Goal: Navigation & Orientation: Find specific page/section

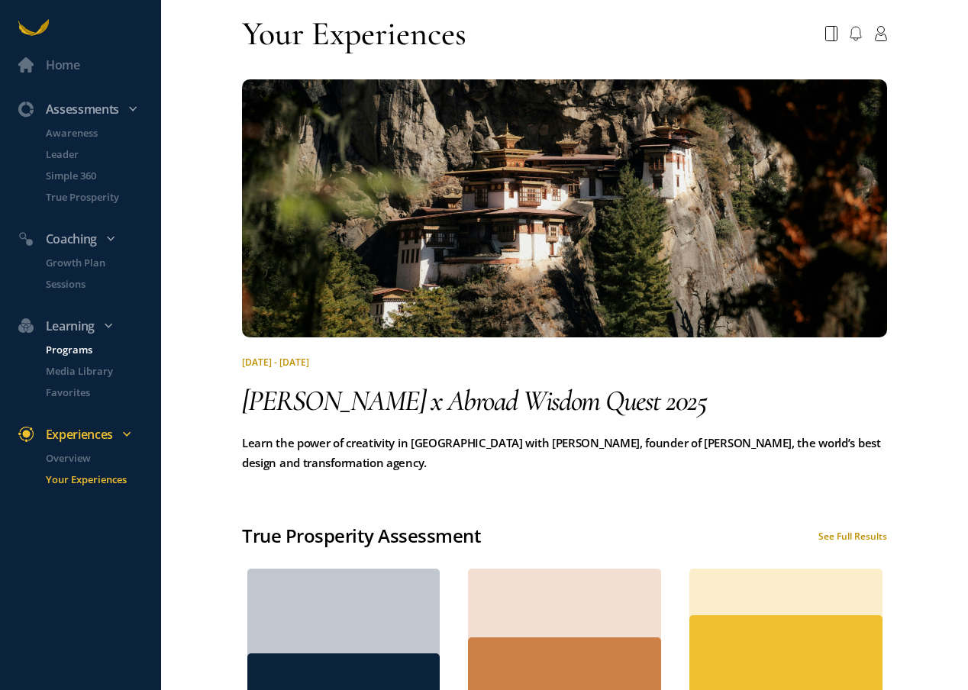
scroll to position [451, 0]
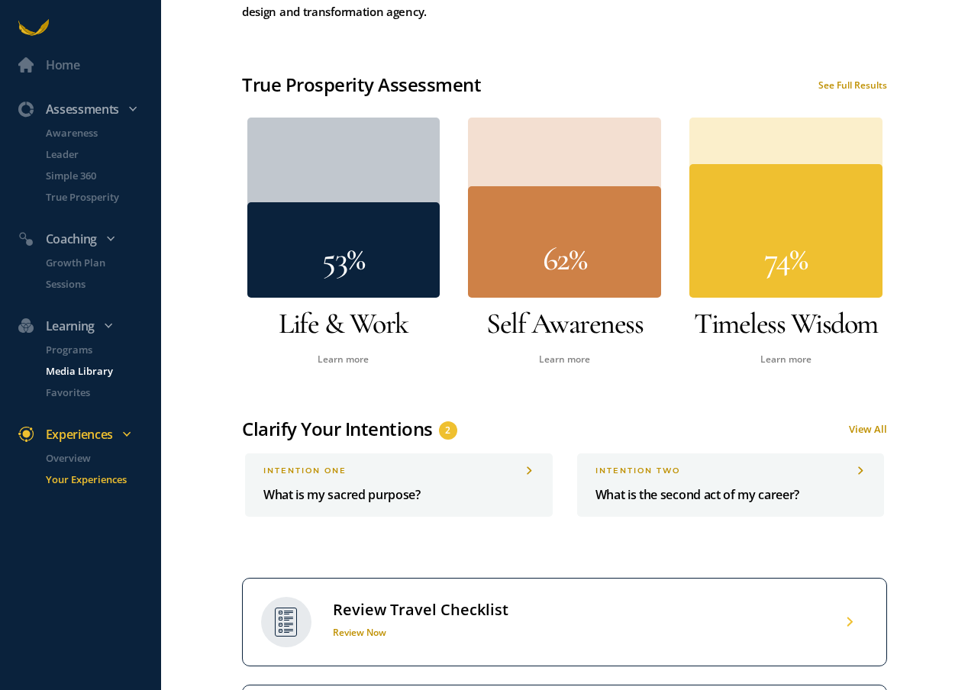
click at [73, 370] on p "Media Library" at bounding box center [102, 370] width 112 height 15
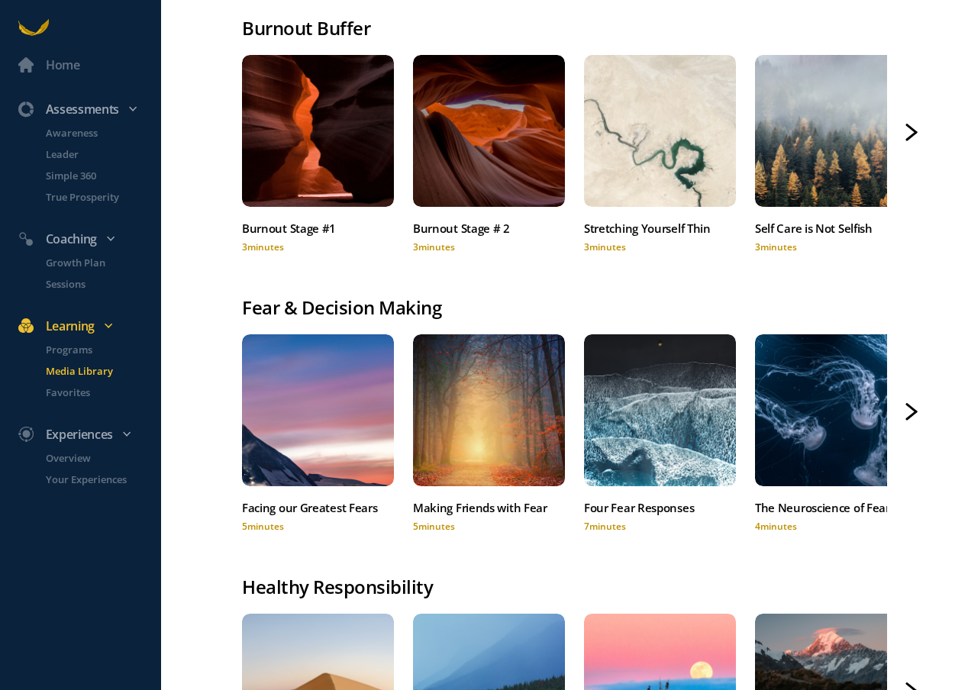
scroll to position [111, 0]
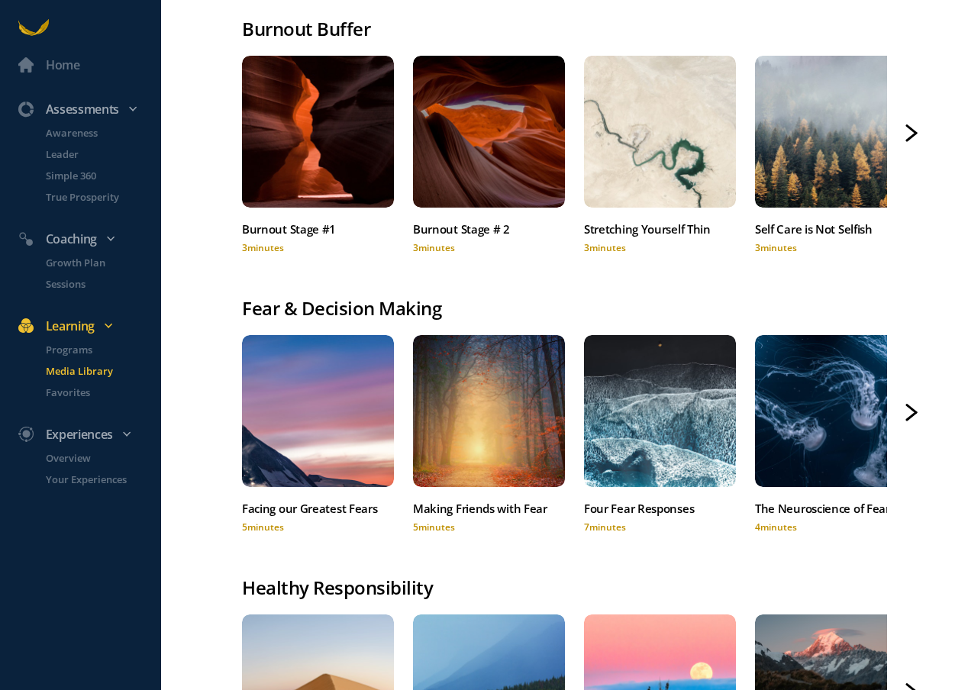
click at [73, 370] on p "Media Library" at bounding box center [102, 370] width 112 height 15
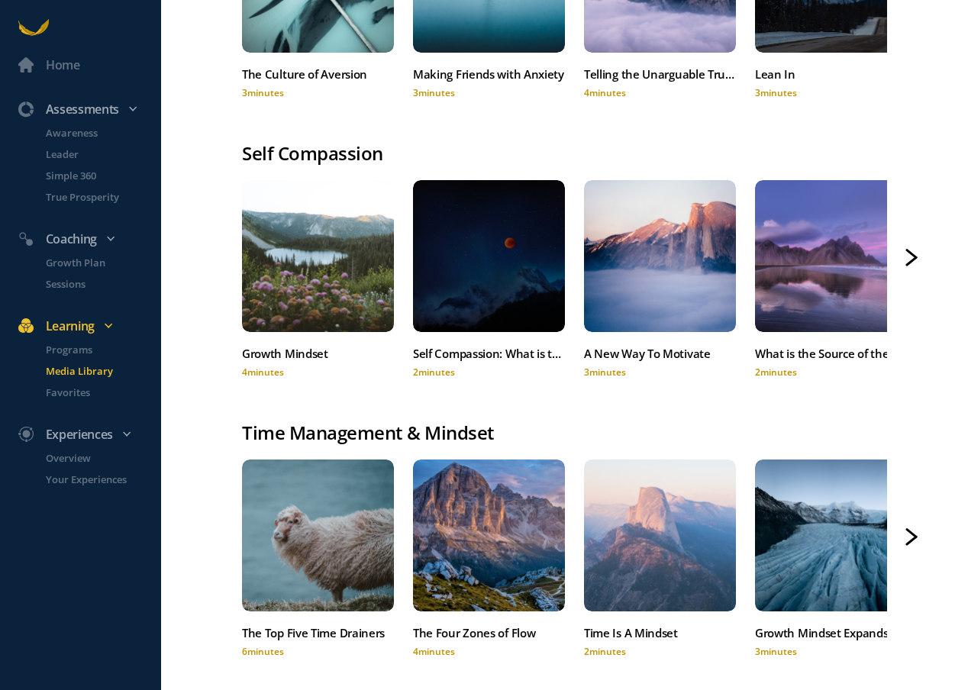
scroll to position [1146, 0]
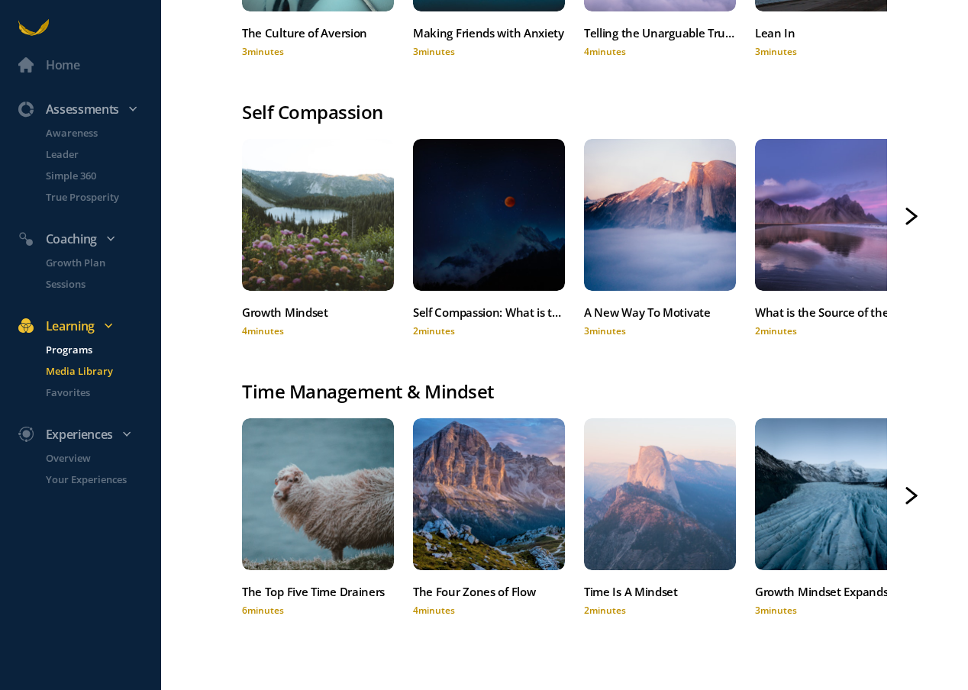
click at [81, 356] on p "Programs" at bounding box center [102, 349] width 112 height 15
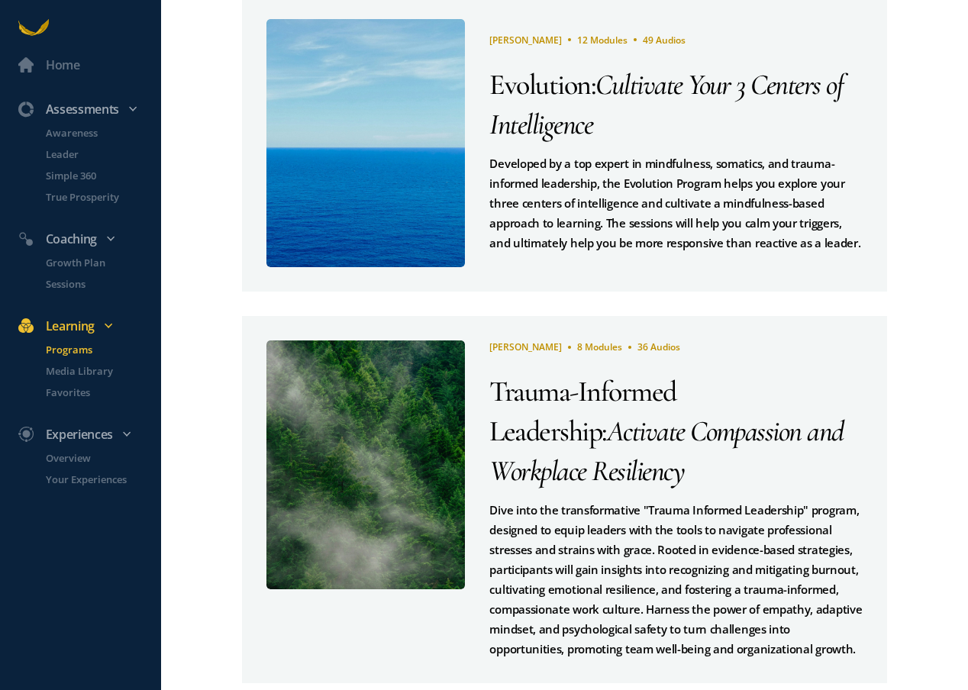
scroll to position [768, 0]
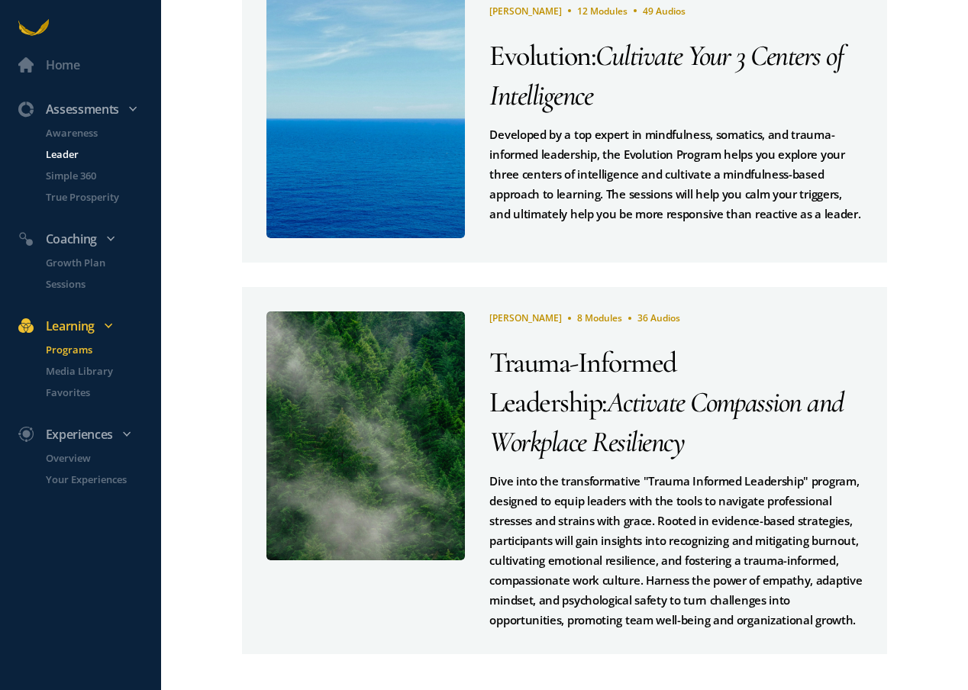
click at [61, 158] on p "Leader" at bounding box center [102, 154] width 112 height 15
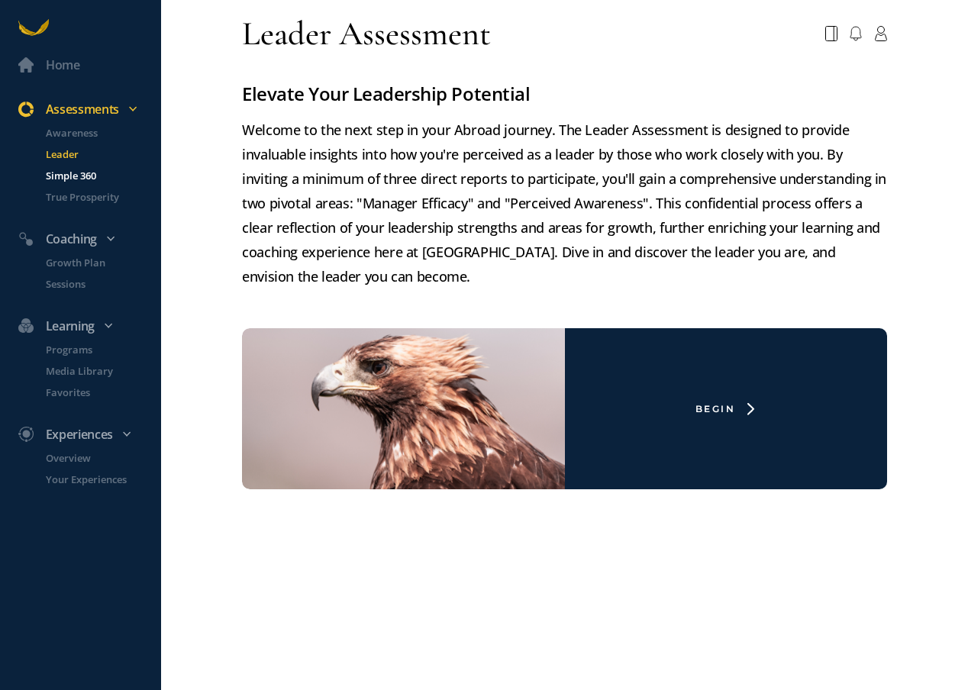
click at [61, 176] on p "Simple 360" at bounding box center [102, 175] width 112 height 15
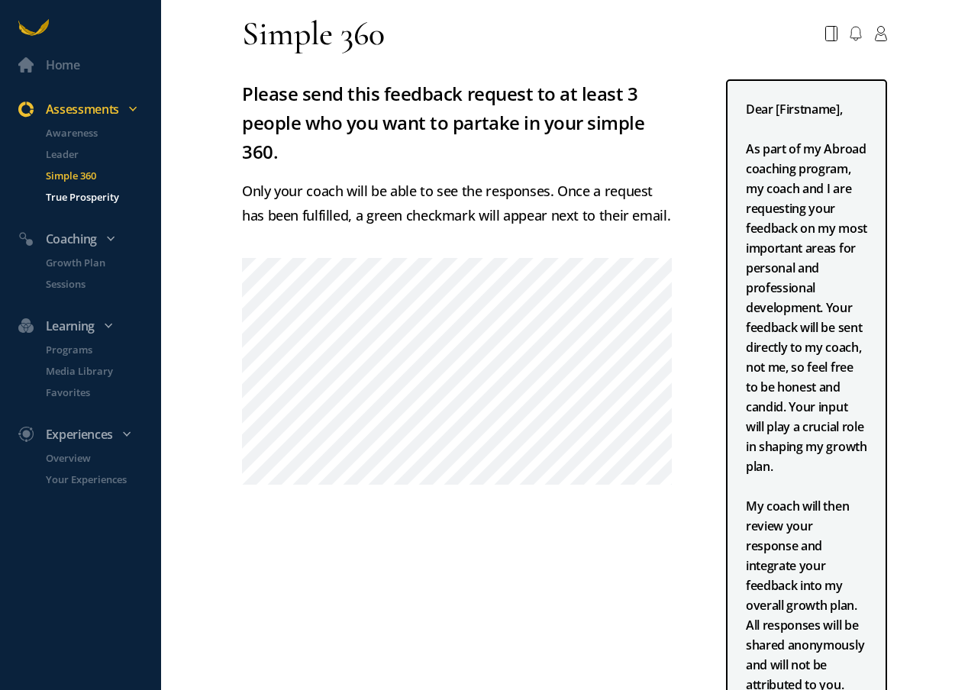
click at [82, 199] on p "True Prosperity" at bounding box center [102, 196] width 112 height 15
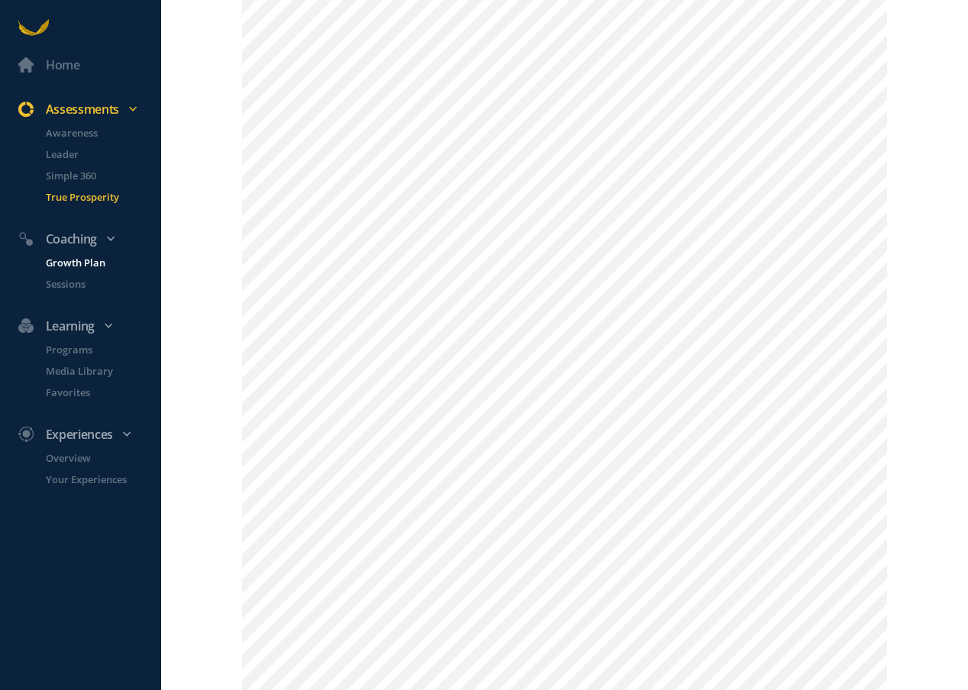
click at [79, 263] on p "Growth Plan" at bounding box center [102, 262] width 112 height 15
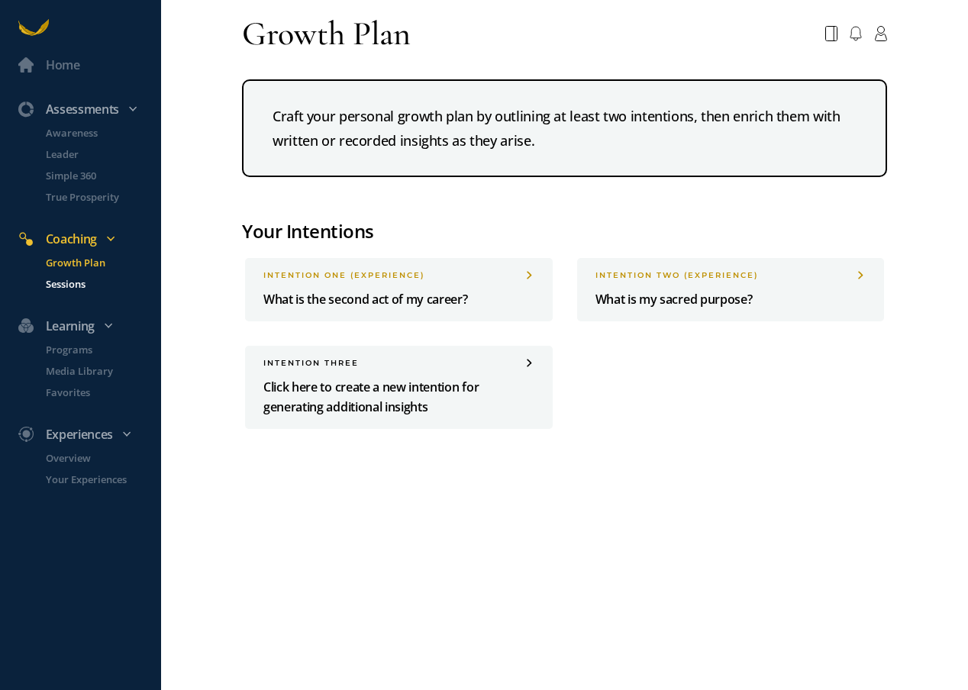
click at [61, 283] on p "Sessions" at bounding box center [102, 283] width 112 height 15
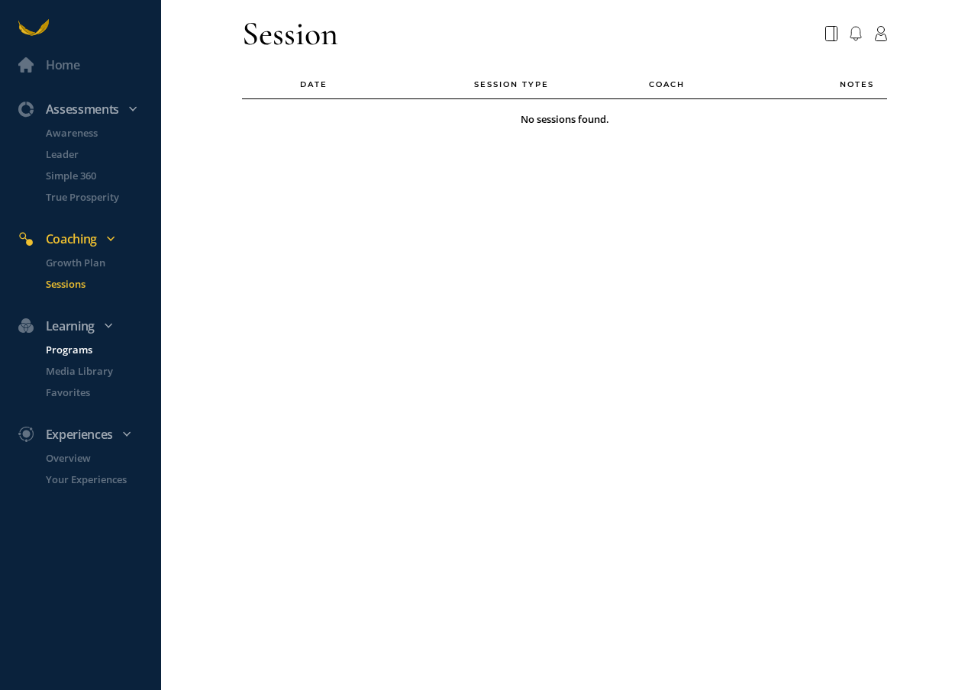
click at [71, 349] on p "Programs" at bounding box center [102, 349] width 112 height 15
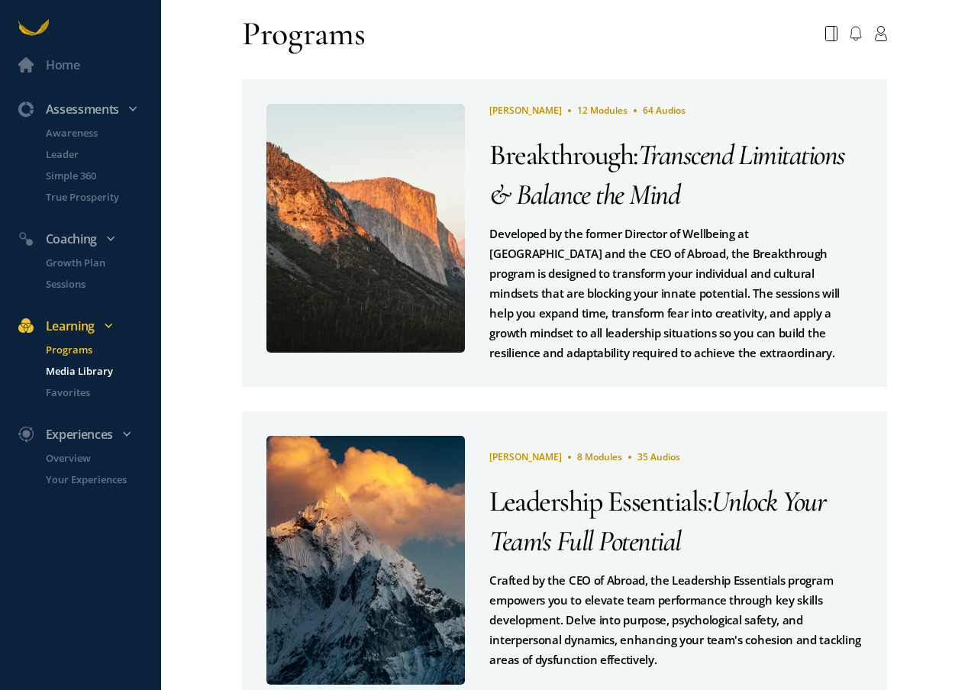
click at [70, 373] on p "Media Library" at bounding box center [102, 370] width 112 height 15
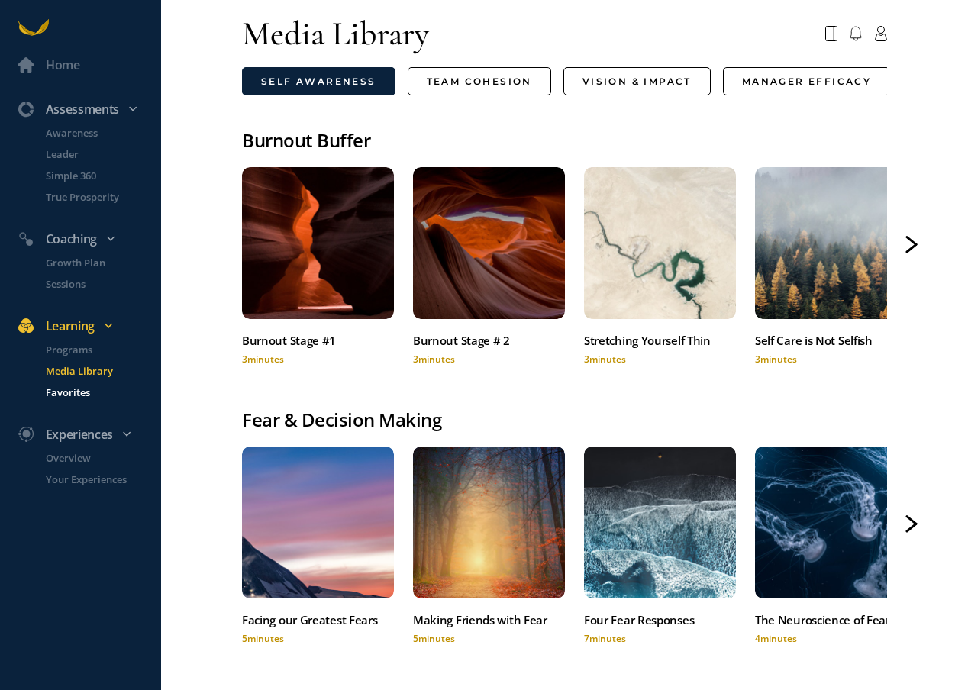
click at [69, 397] on p "Favorites" at bounding box center [102, 392] width 112 height 15
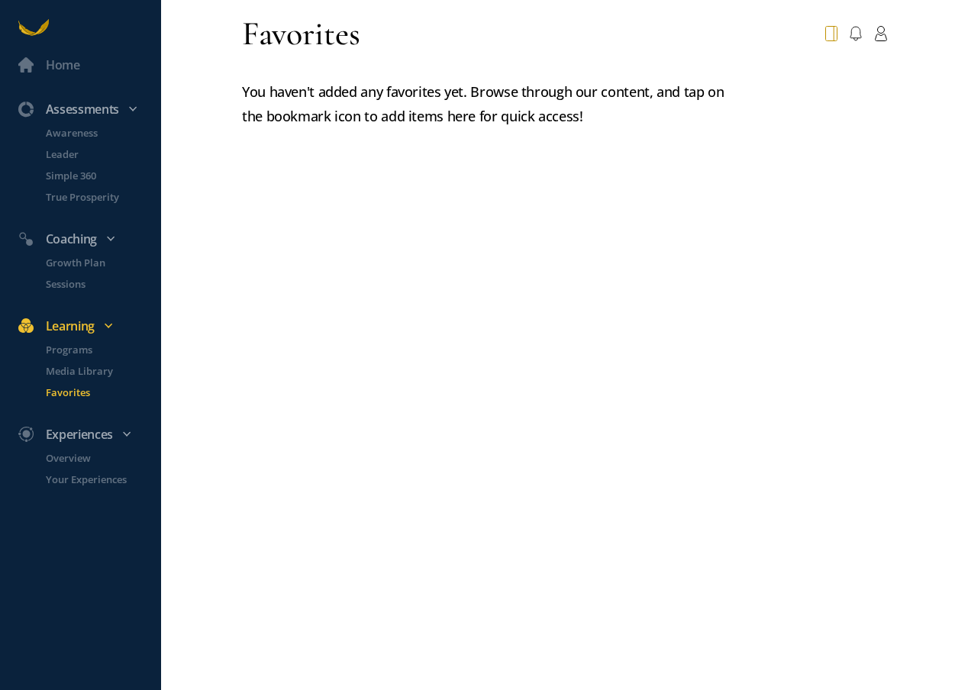
click at [833, 36] on icon at bounding box center [831, 33] width 12 height 15
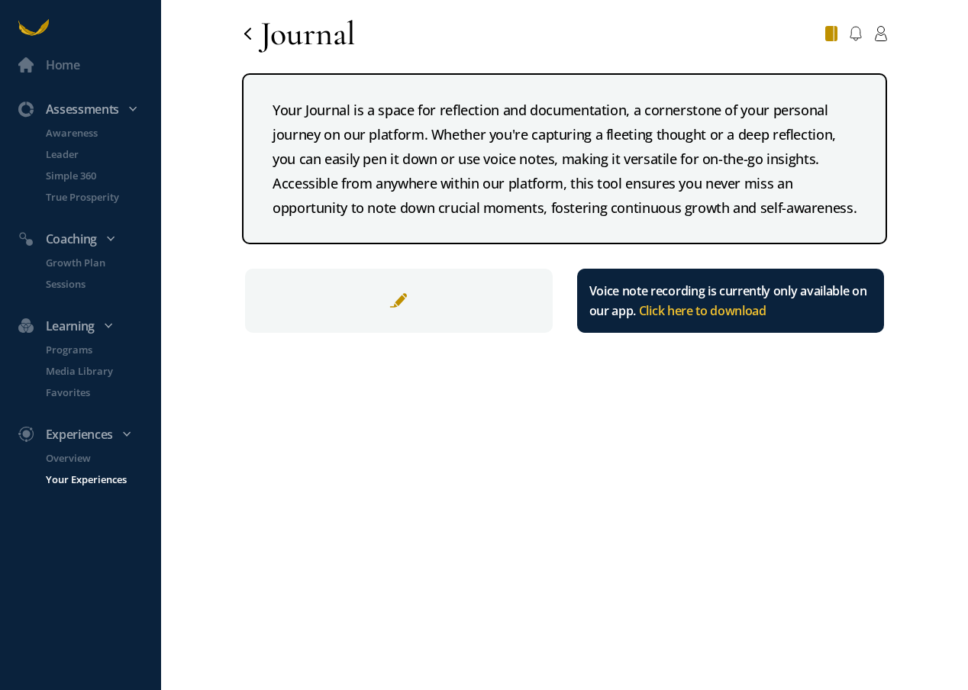
click at [69, 480] on p "Your Experiences" at bounding box center [102, 479] width 112 height 15
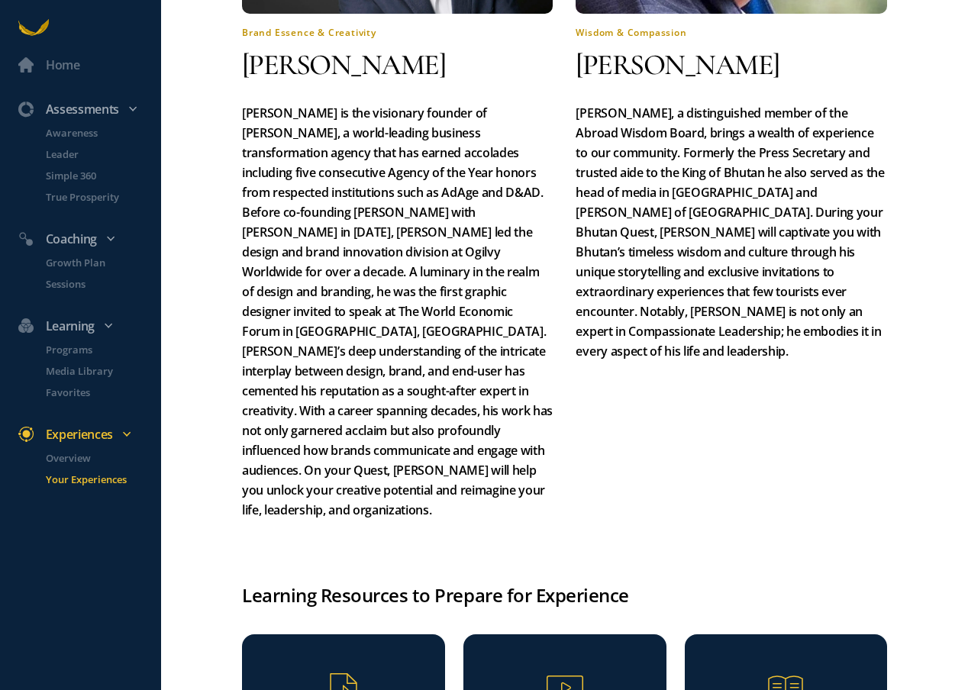
scroll to position [1588, 0]
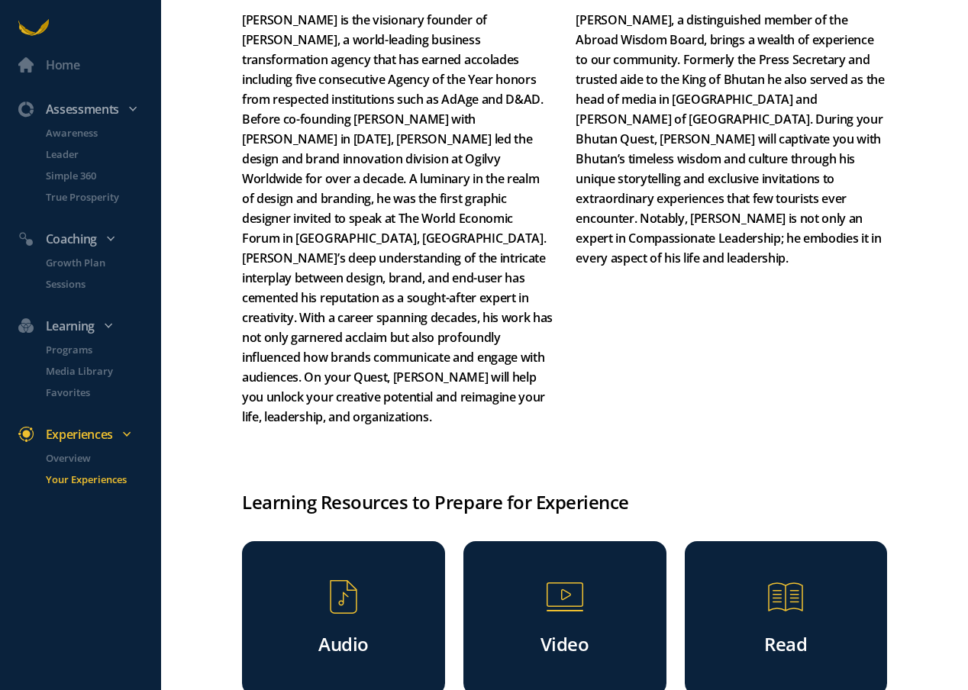
click at [753, 620] on div "Read" at bounding box center [786, 641] width 108 height 43
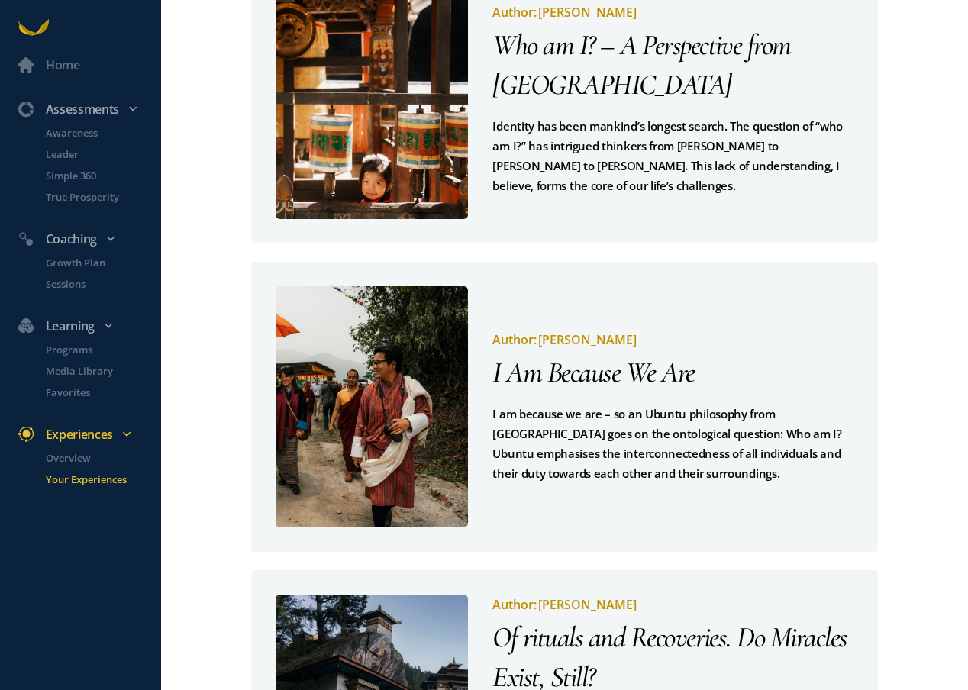
scroll to position [1337, 0]
